Goal: Find specific page/section: Find specific page/section

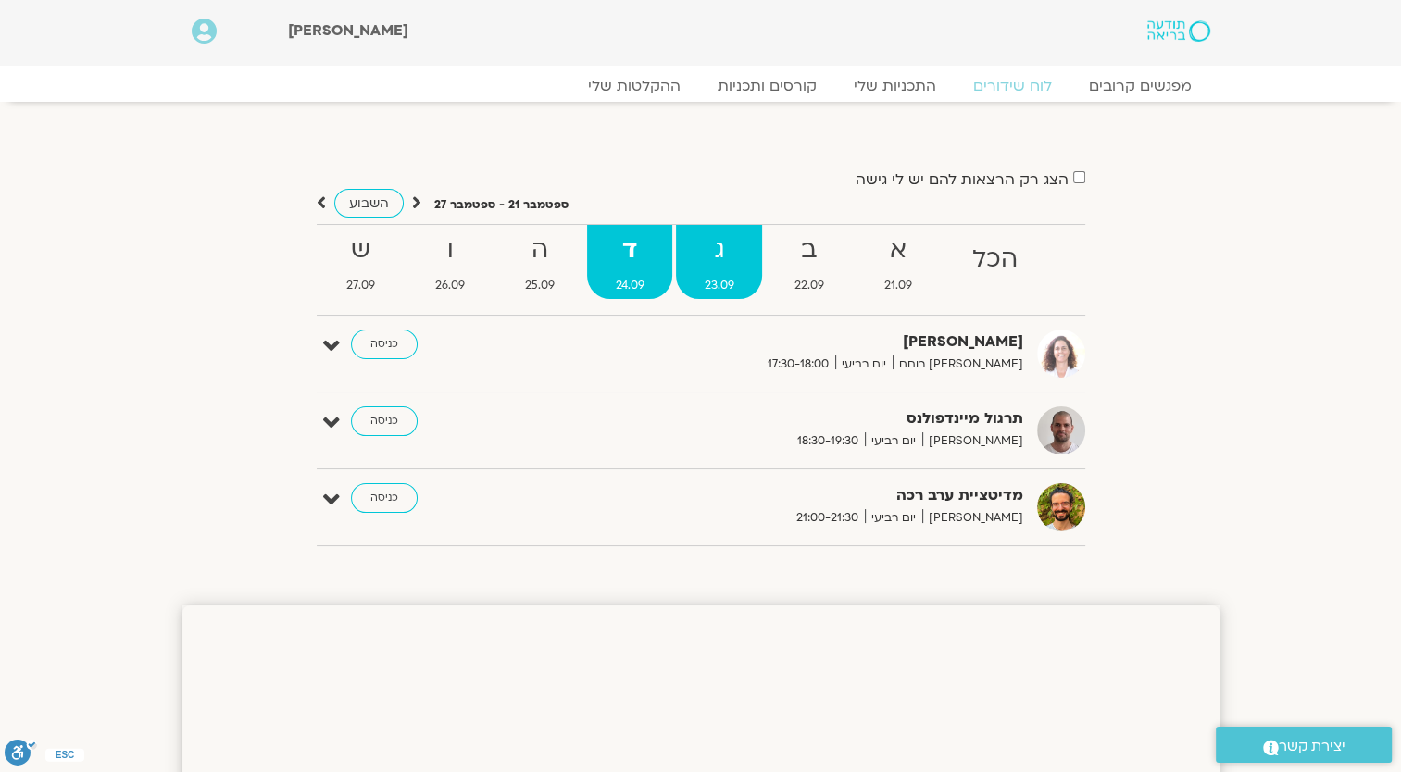
click at [711, 276] on span "23.09" at bounding box center [719, 285] width 86 height 19
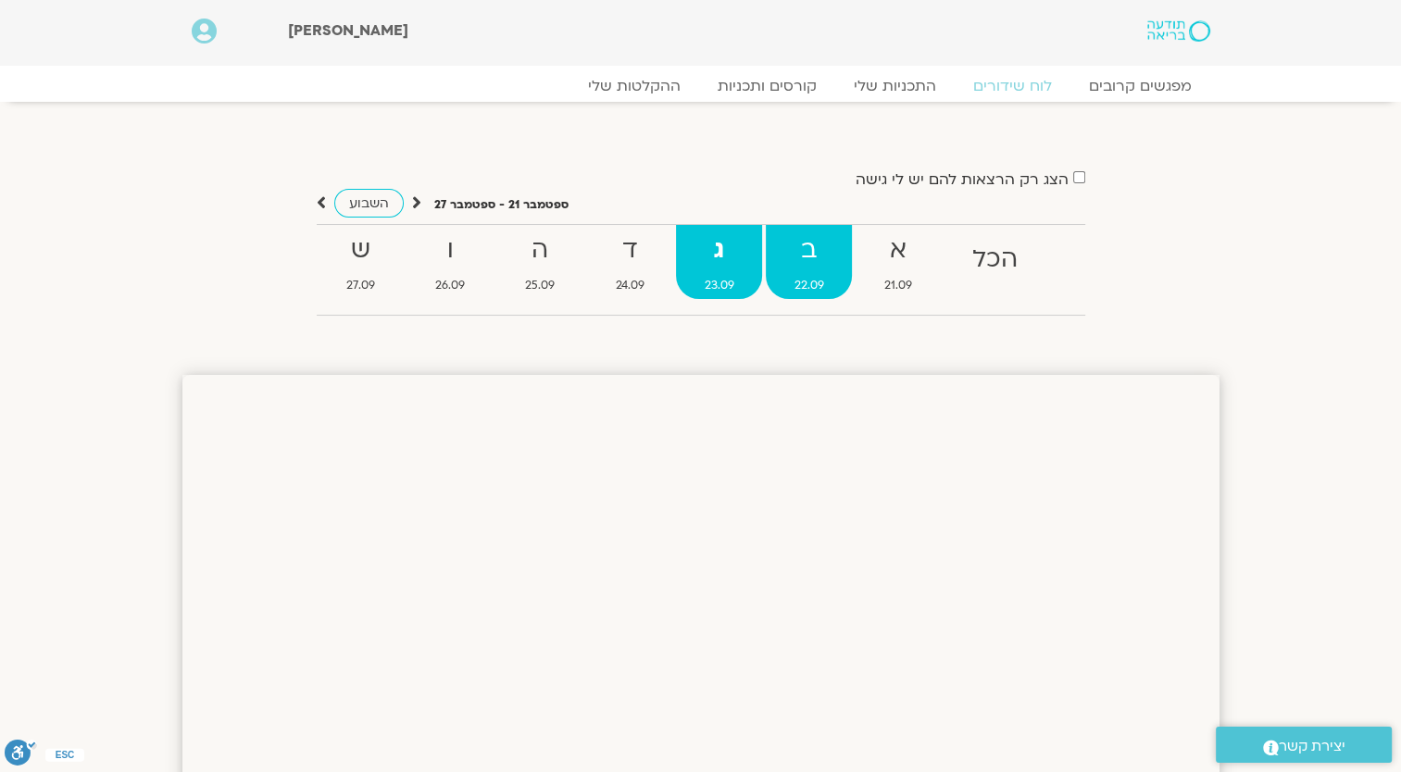
click at [806, 246] on strong "ב" at bounding box center [809, 251] width 86 height 42
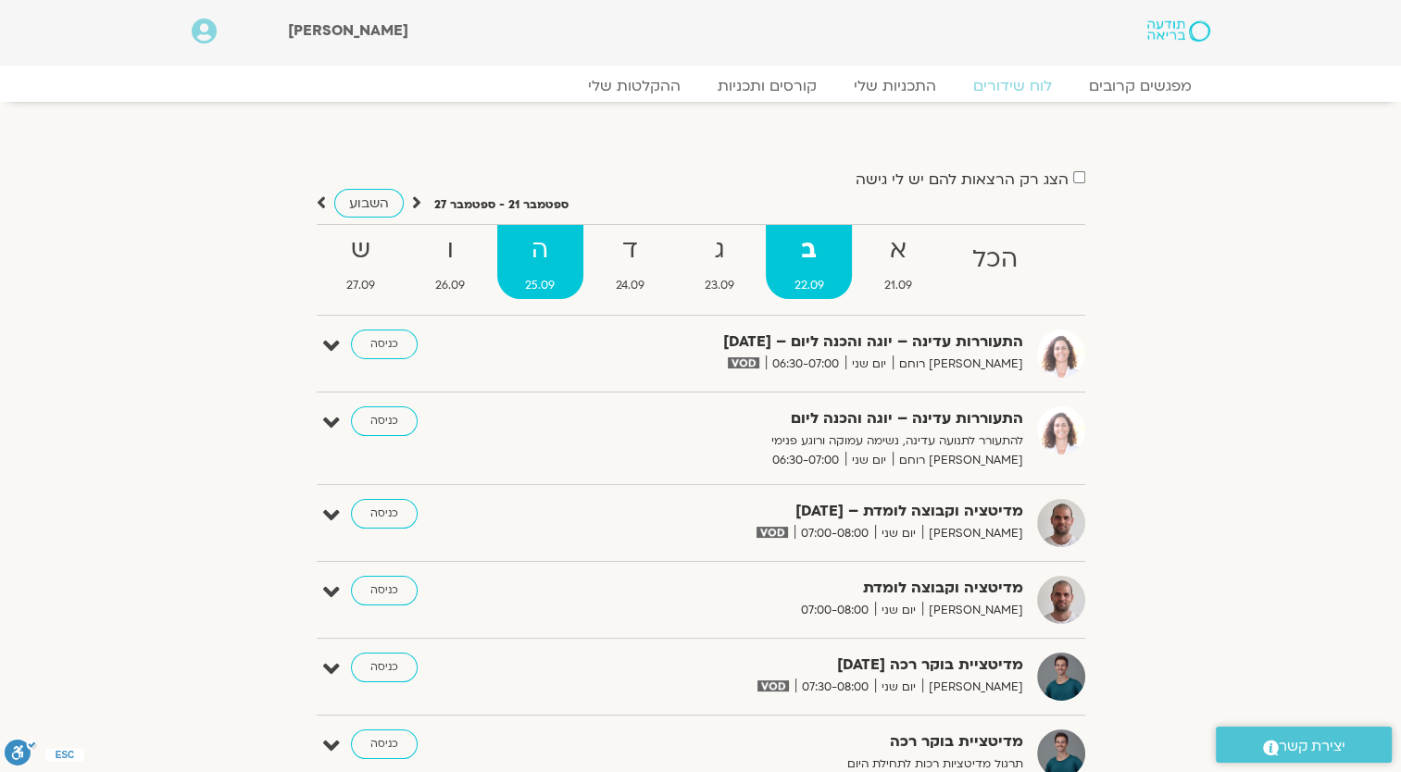
click at [546, 252] on strong "ה" at bounding box center [540, 251] width 86 height 42
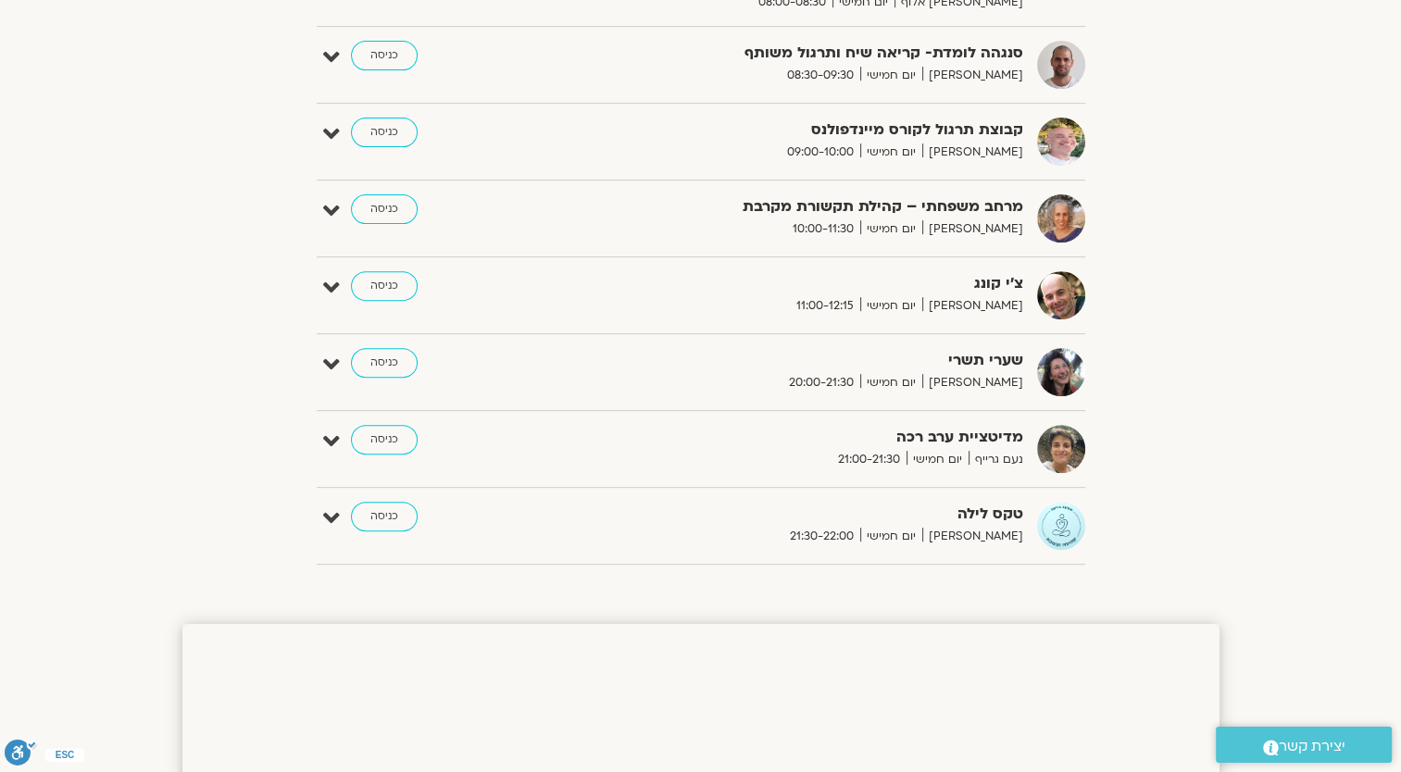
scroll to position [648, 0]
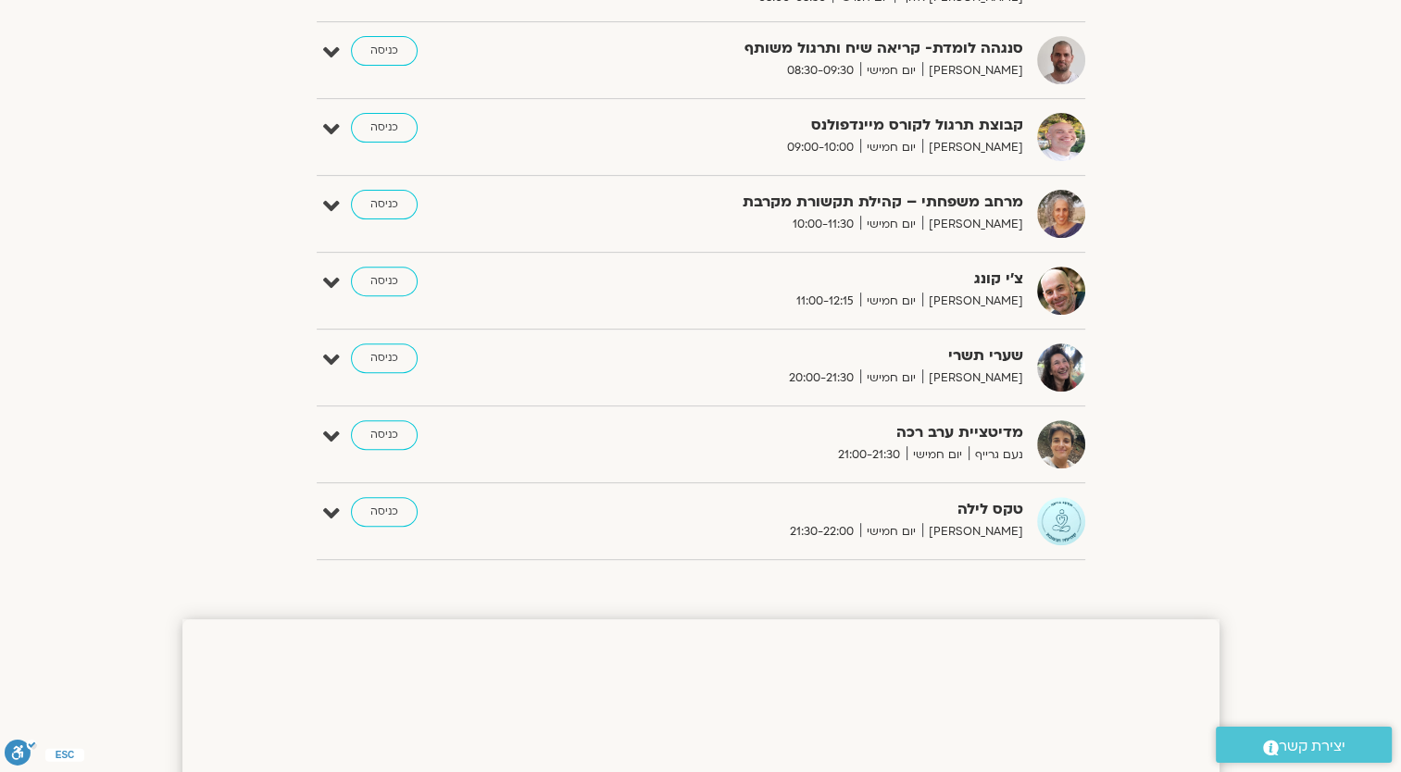
click at [980, 509] on strong "טקס לילה" at bounding box center [796, 509] width 454 height 25
click at [999, 522] on span "[PERSON_NAME]" at bounding box center [972, 531] width 101 height 19
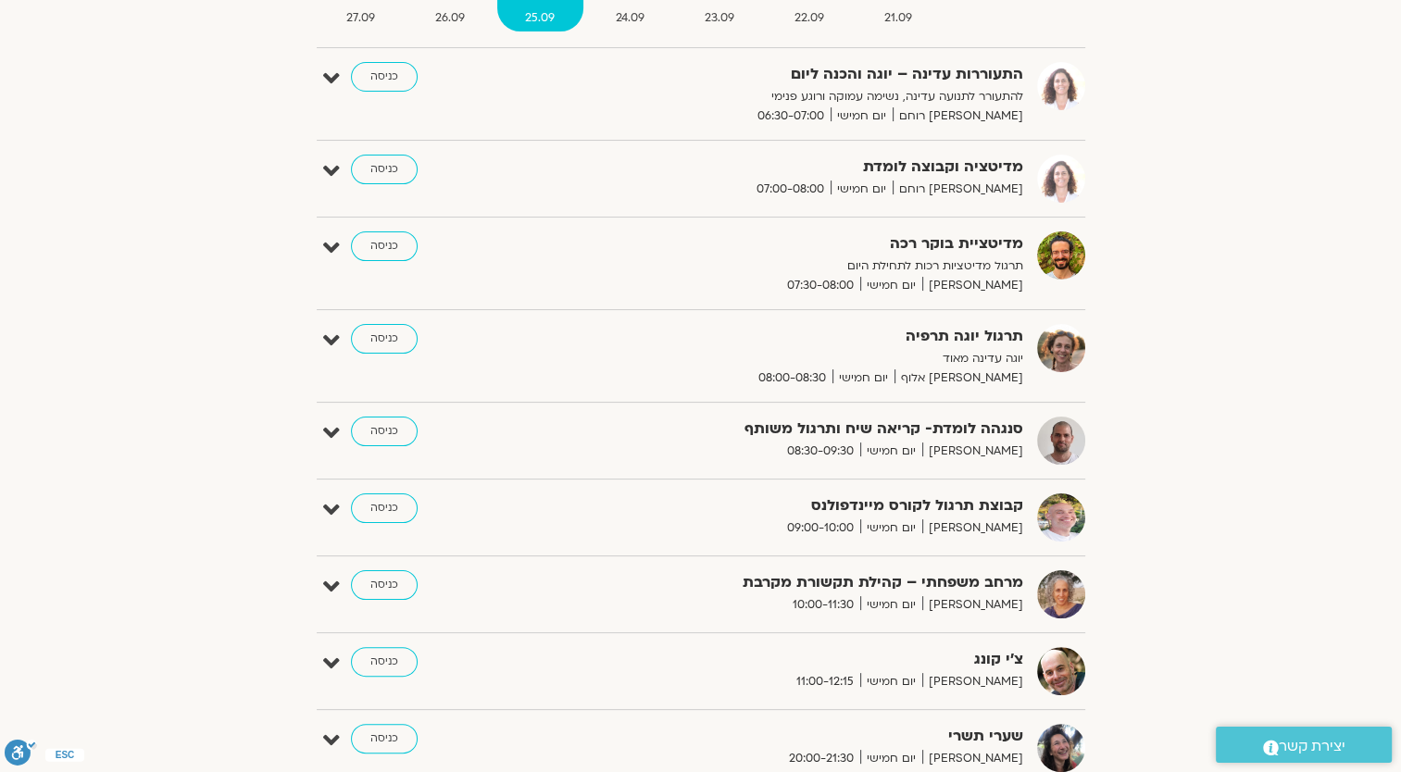
scroll to position [185, 0]
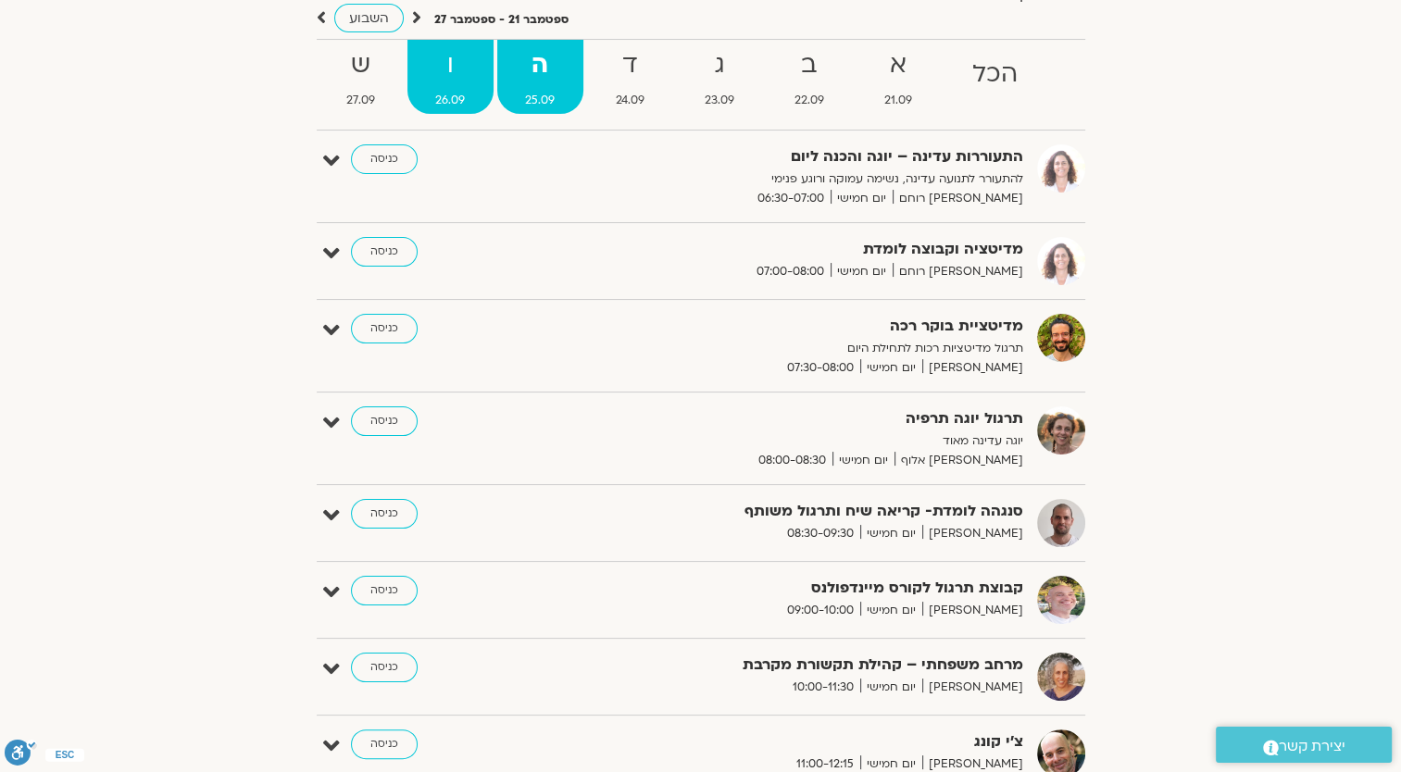
click at [458, 74] on strong "ו" at bounding box center [450, 65] width 86 height 42
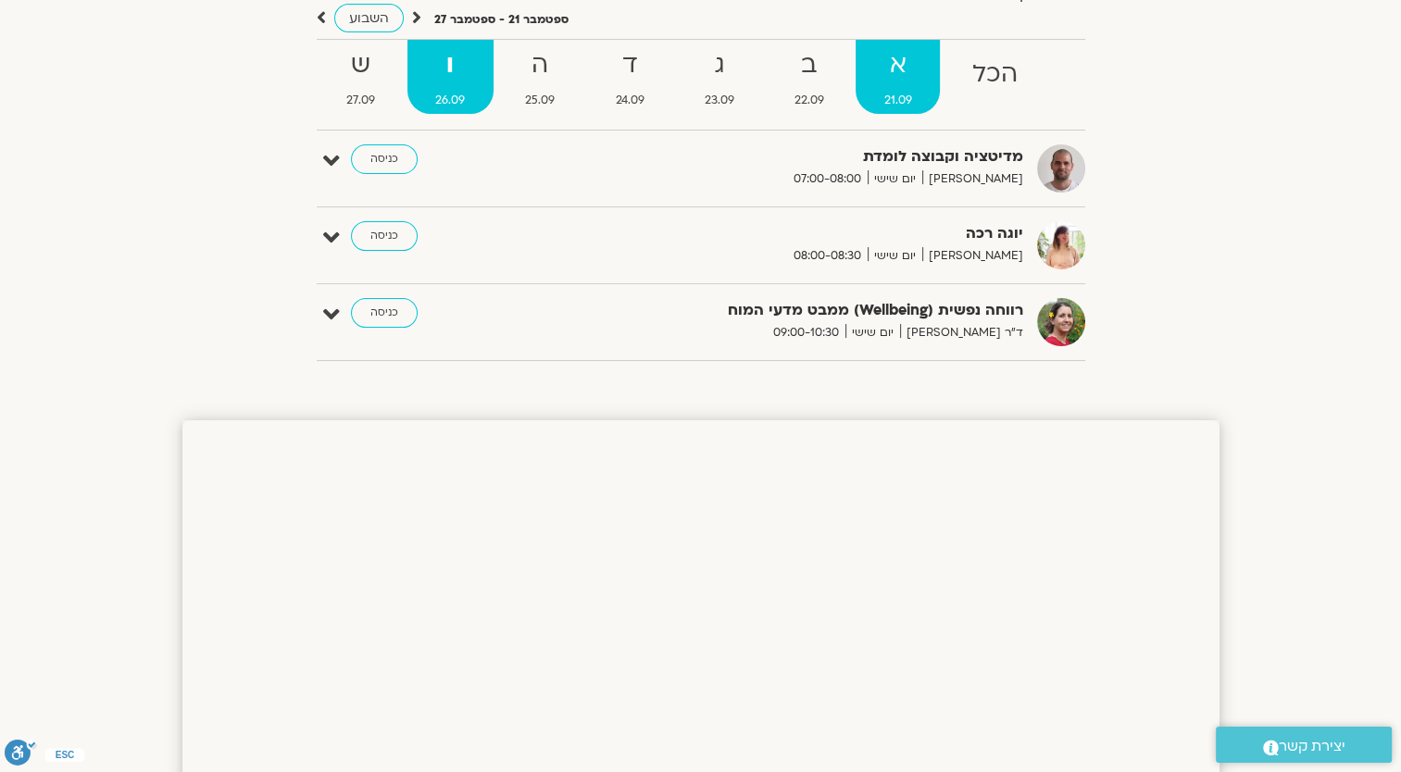
click at [895, 88] on link "א 21.09" at bounding box center [898, 77] width 84 height 74
